Goal: Transaction & Acquisition: Book appointment/travel/reservation

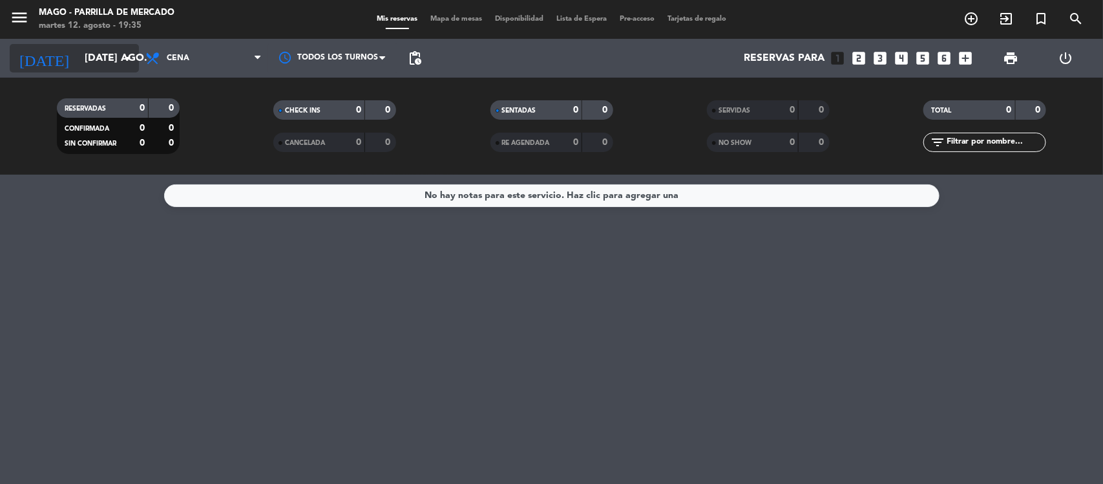
click at [102, 57] on input "[DATE] ago." at bounding box center [146, 58] width 136 height 25
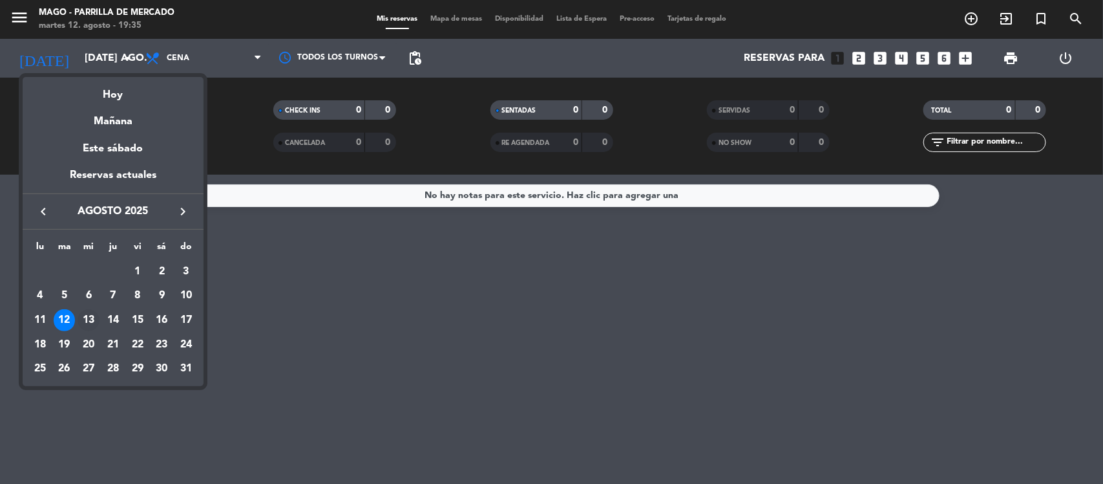
click at [89, 319] on div "13" at bounding box center [89, 320] width 22 height 22
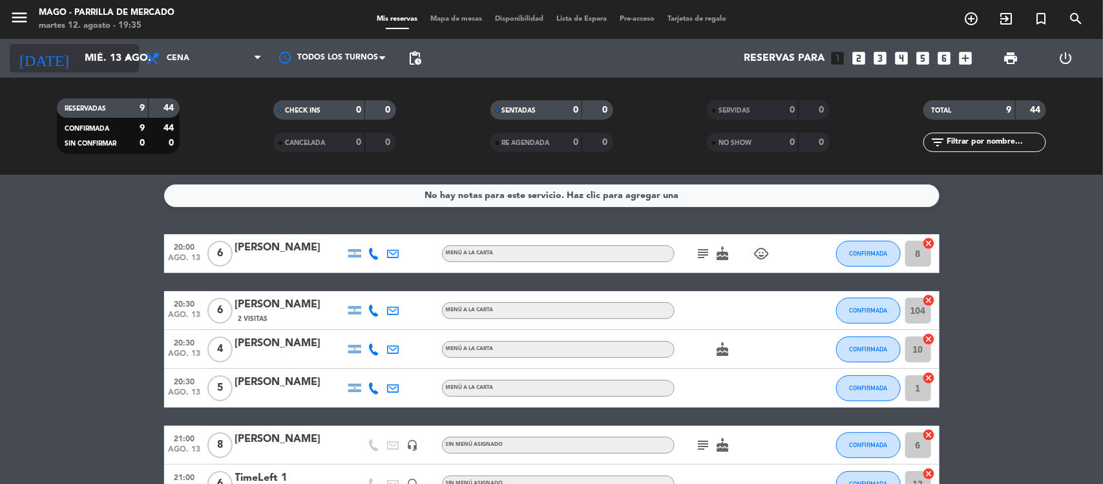
click at [78, 48] on input "mié. 13 ago." at bounding box center [146, 58] width 136 height 25
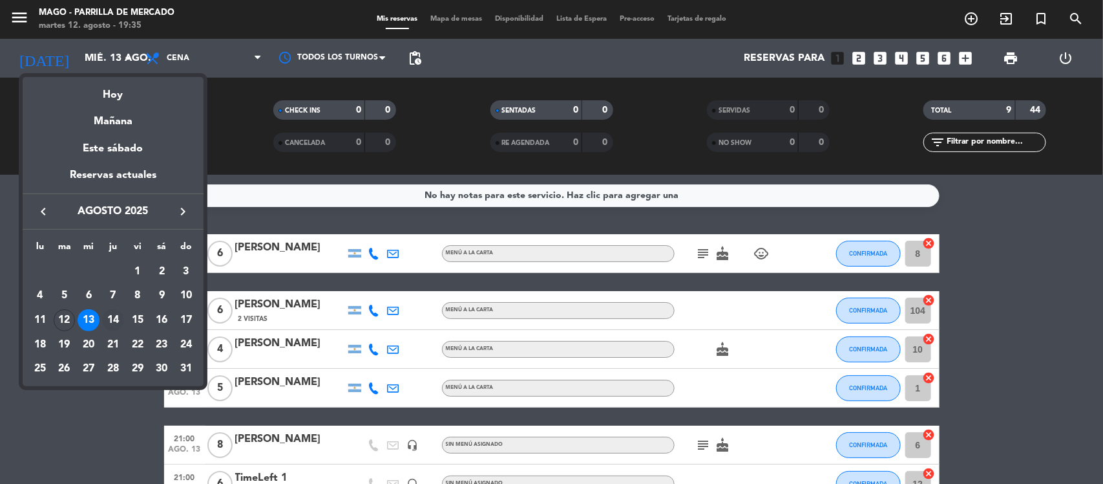
click at [103, 321] on div "14" at bounding box center [113, 320] width 22 height 22
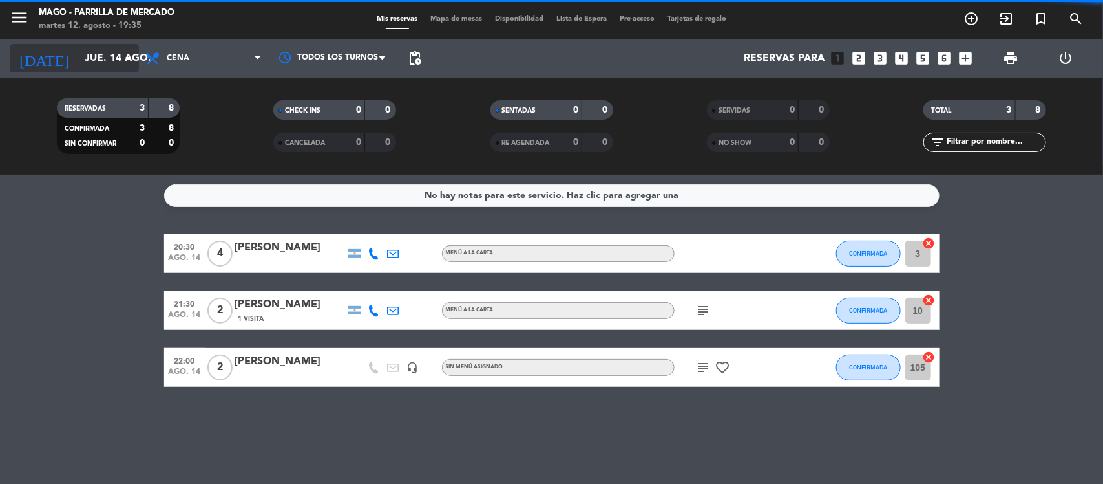
click at [78, 49] on input "jue. 14 ago." at bounding box center [146, 58] width 136 height 25
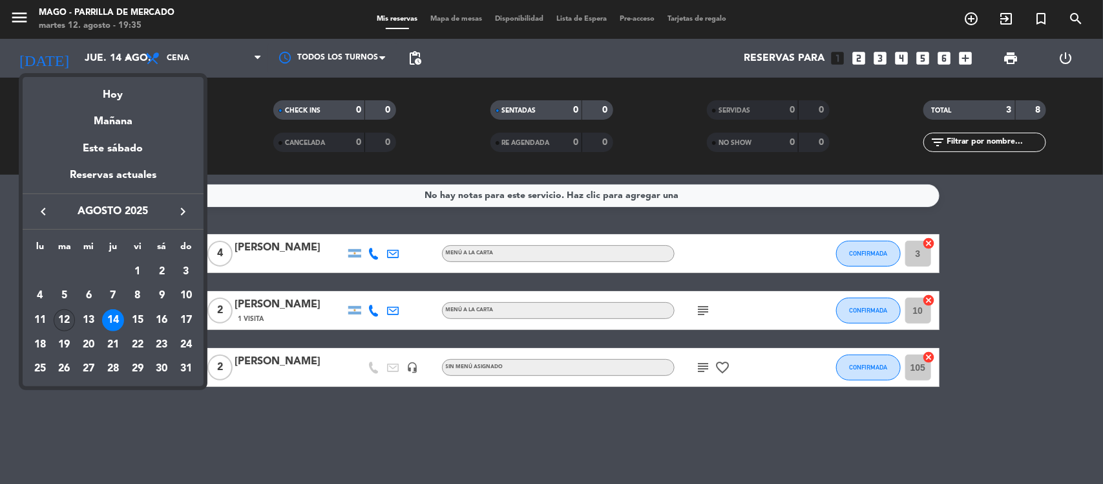
click at [63, 312] on div "12" at bounding box center [65, 320] width 22 height 22
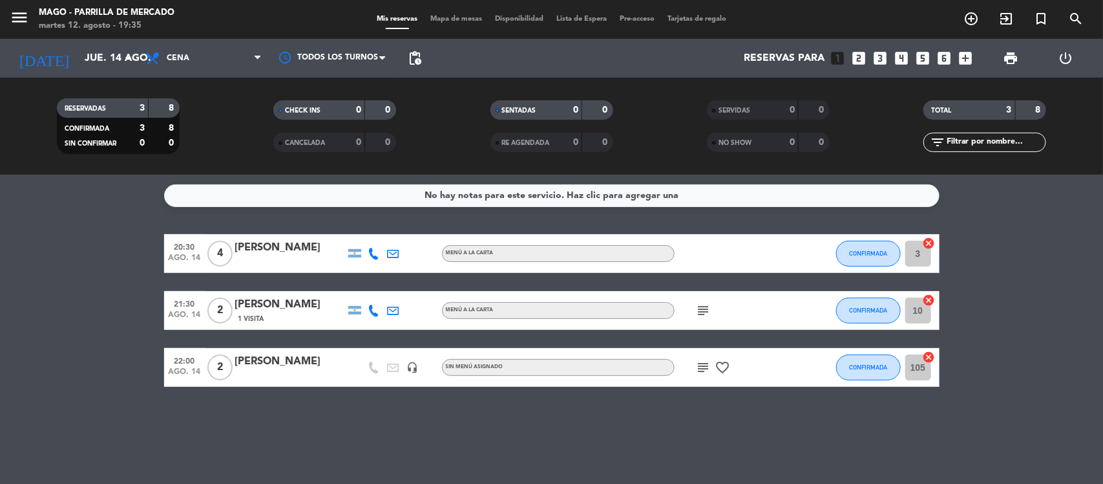
type input "[DATE] ago."
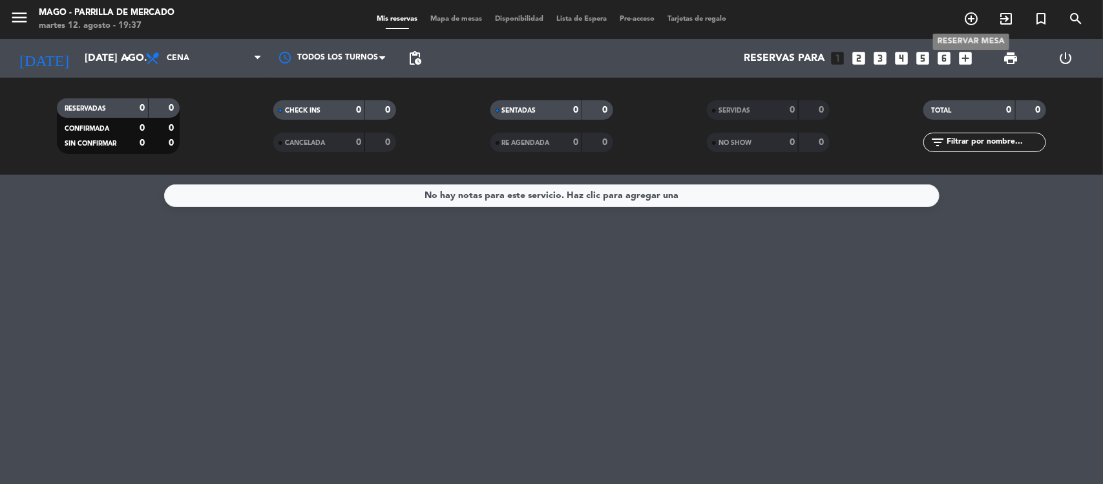
click at [974, 19] on icon "add_circle_outline" at bounding box center [972, 19] width 16 height 16
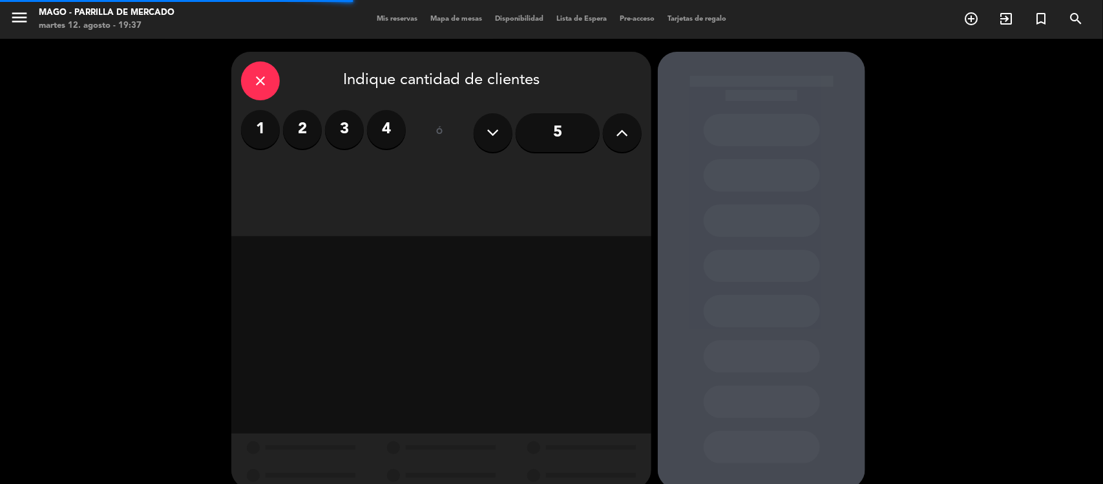
click at [340, 124] on label "3" at bounding box center [344, 129] width 39 height 39
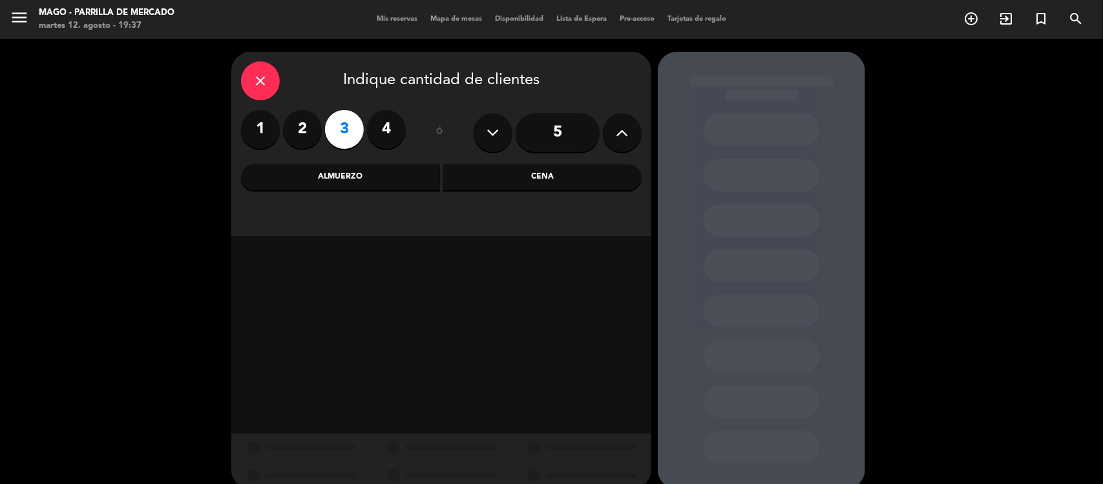
click at [524, 178] on div "Cena" at bounding box center [542, 177] width 199 height 26
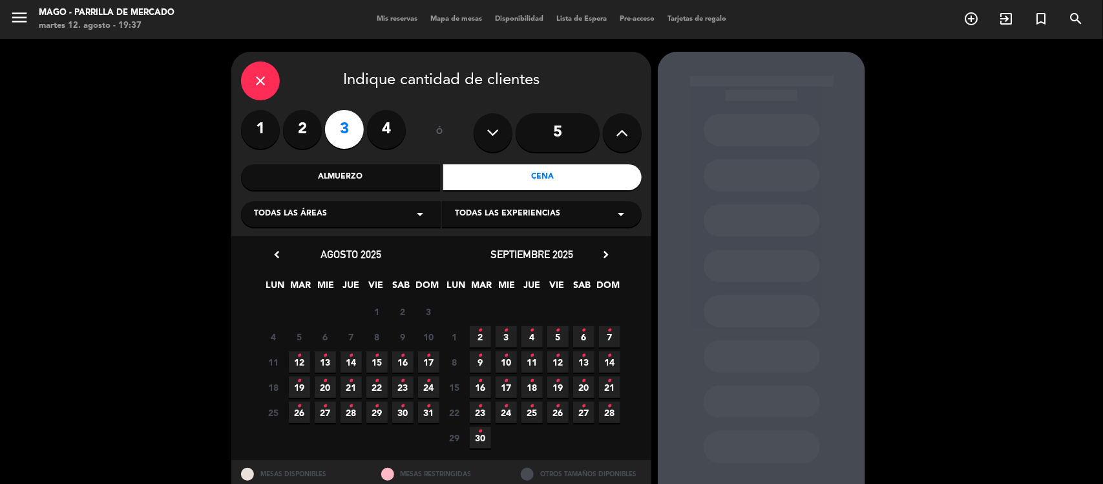
click at [306, 351] on span "12 •" at bounding box center [299, 361] width 21 height 21
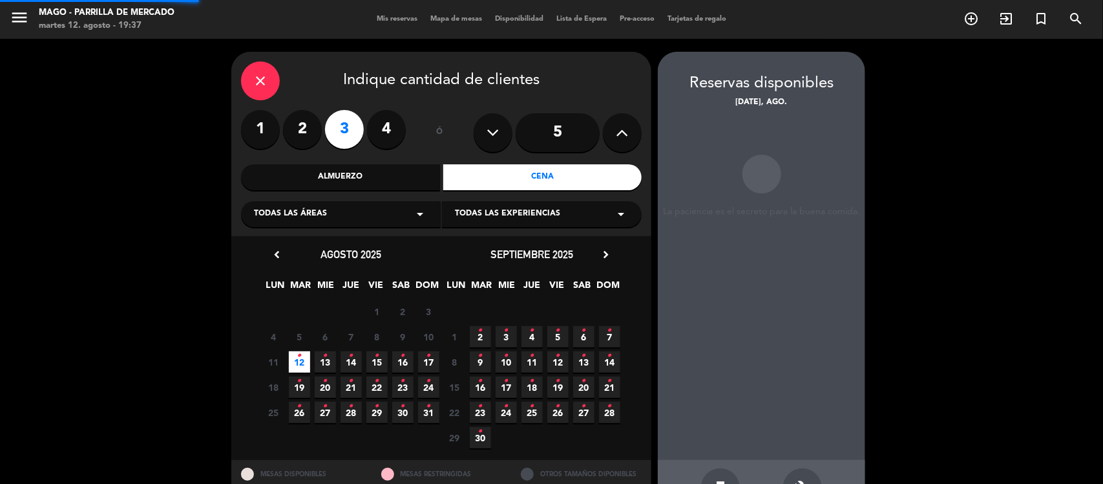
scroll to position [43, 0]
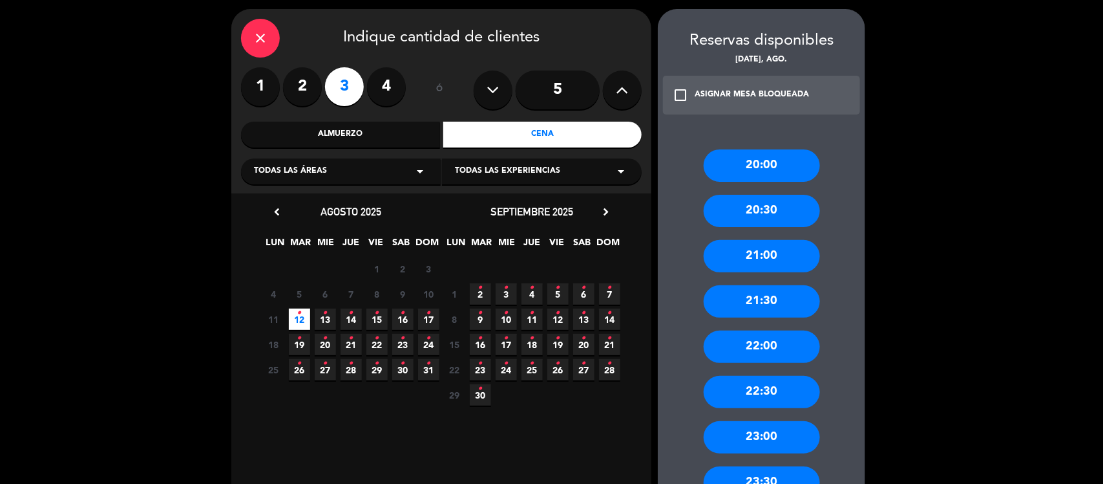
click at [787, 211] on div "20:30" at bounding box center [762, 211] width 116 height 32
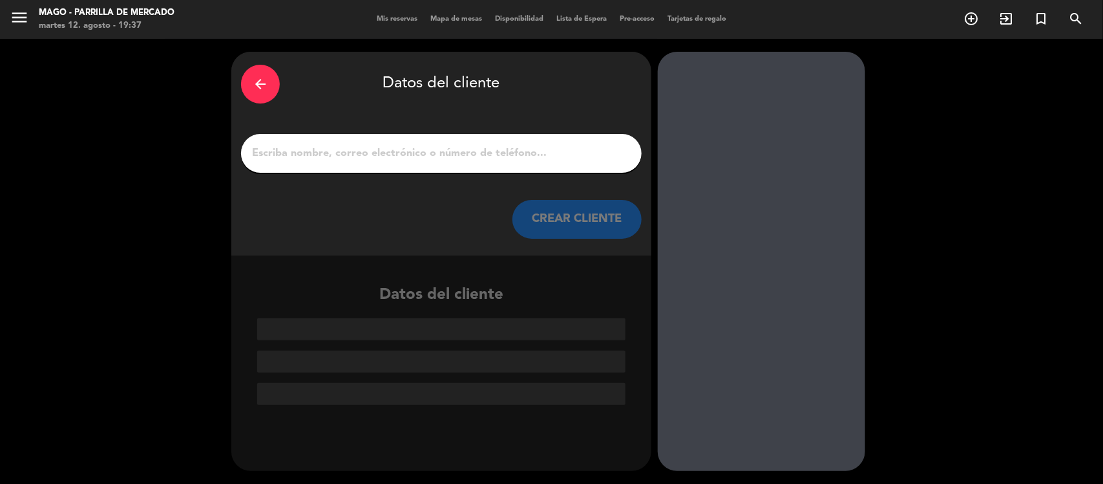
drag, startPoint x: 553, startPoint y: 165, endPoint x: 544, endPoint y: 162, distance: 9.3
click at [550, 165] on div at bounding box center [441, 153] width 401 height 39
click at [532, 152] on input "1" at bounding box center [441, 153] width 381 height 18
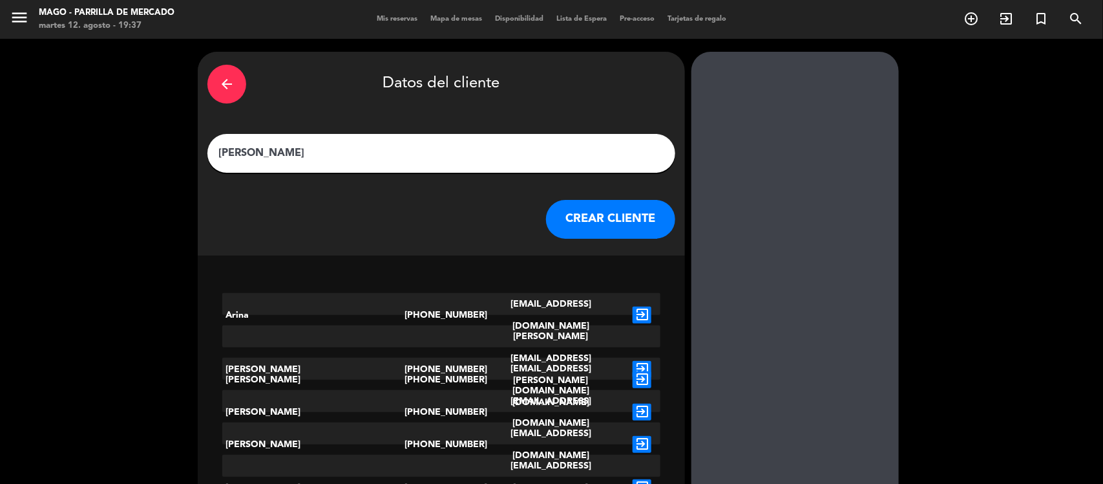
type input "[PERSON_NAME]"
click at [559, 227] on button "CREAR CLIENTE" at bounding box center [610, 219] width 129 height 39
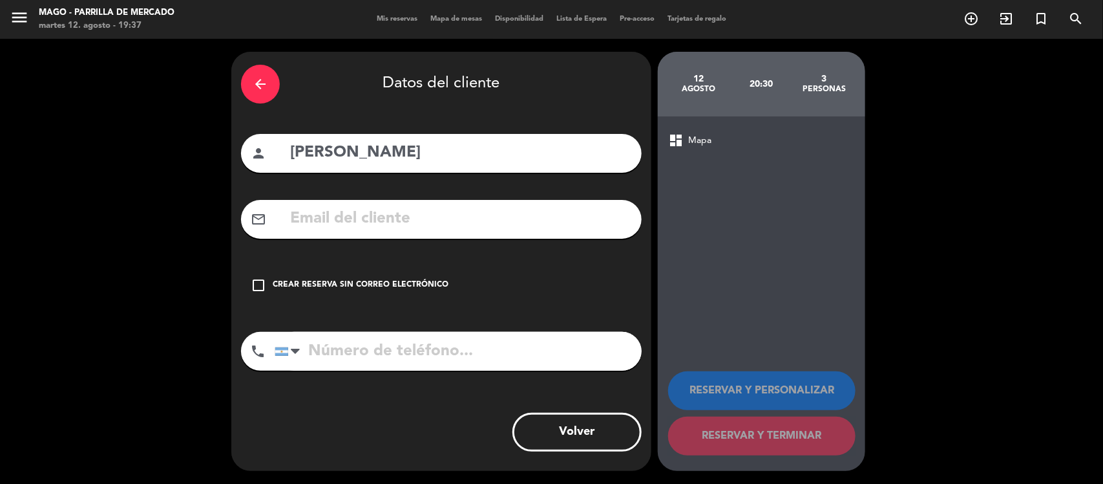
click at [370, 348] on input "tel" at bounding box center [458, 351] width 367 height 39
click at [301, 146] on input "[PERSON_NAME]" at bounding box center [460, 153] width 343 height 27
type input "[PERSON_NAME]"
click at [350, 347] on input "tel" at bounding box center [458, 351] width 367 height 39
click at [354, 346] on input "tel" at bounding box center [458, 351] width 367 height 39
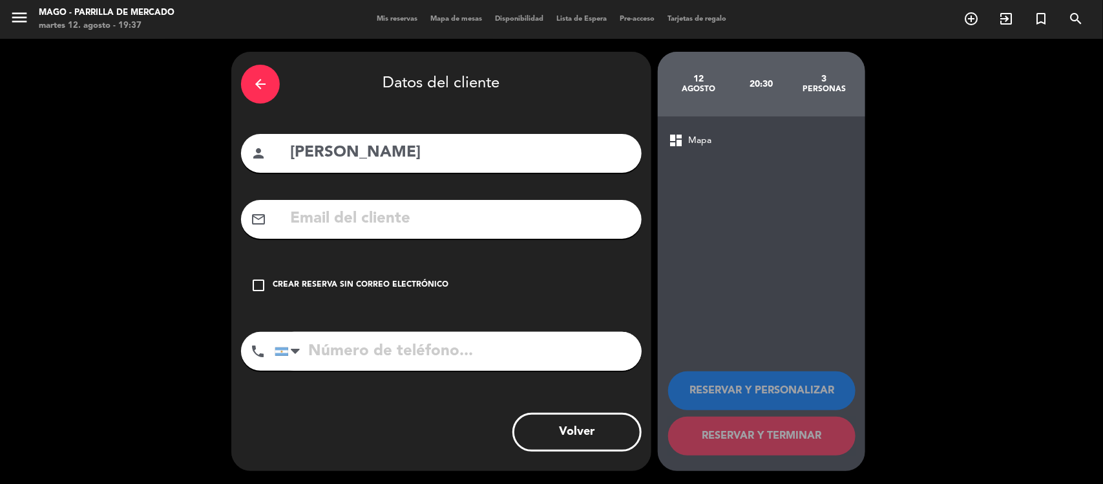
click at [370, 341] on input "tel" at bounding box center [458, 351] width 367 height 39
type input "1165331385"
click at [321, 281] on div "Crear reserva sin correo electrónico" at bounding box center [361, 285] width 176 height 13
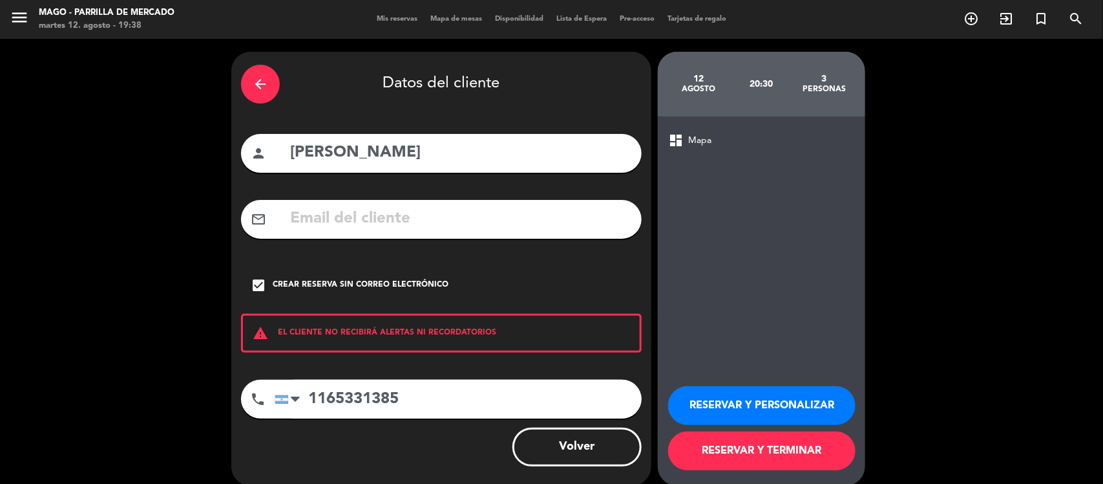
click at [709, 456] on button "RESERVAR Y TERMINAR" at bounding box center [761, 450] width 187 height 39
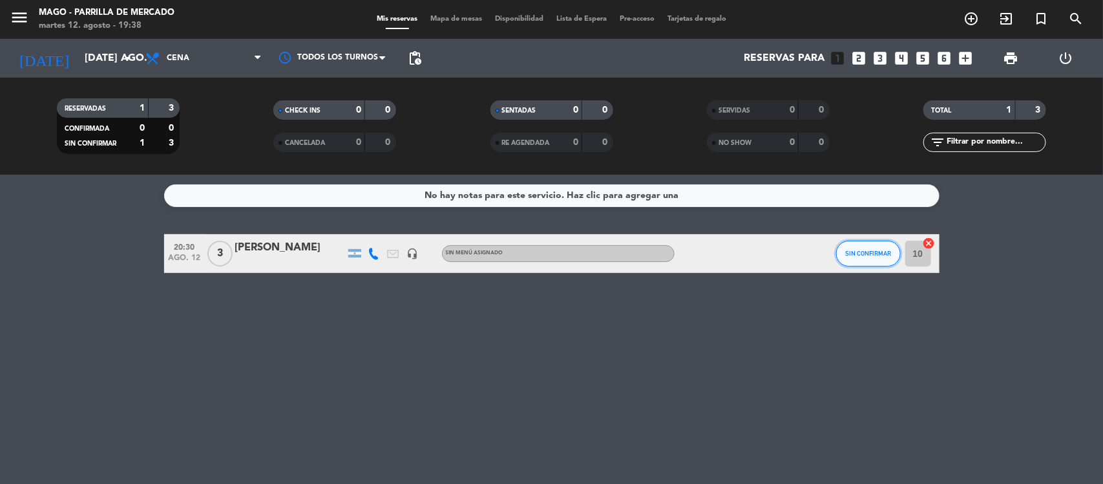
click at [883, 253] on span "SIN CONFIRMAR" at bounding box center [869, 253] width 46 height 7
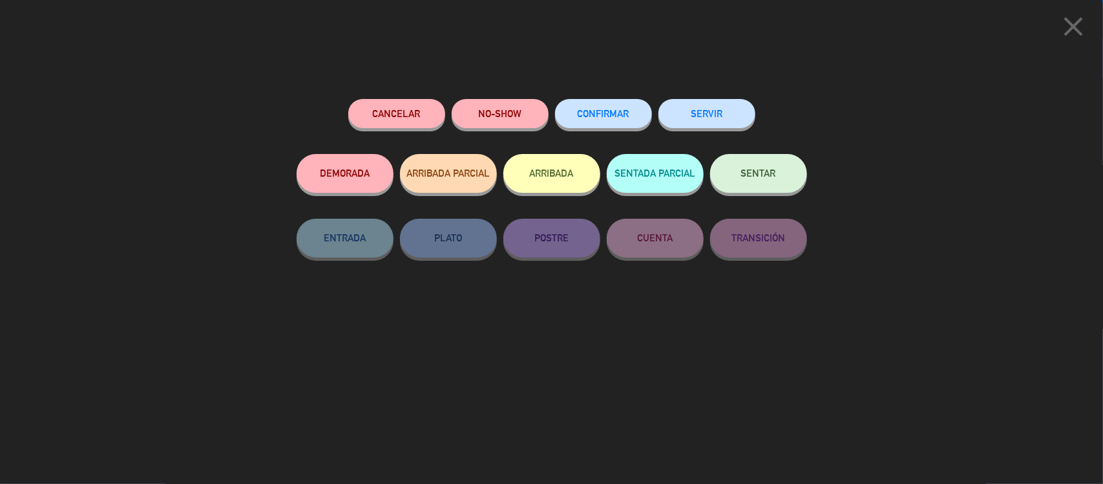
click at [580, 101] on button "CONFIRMAR" at bounding box center [603, 113] width 97 height 29
